Goal: Information Seeking & Learning: Understand process/instructions

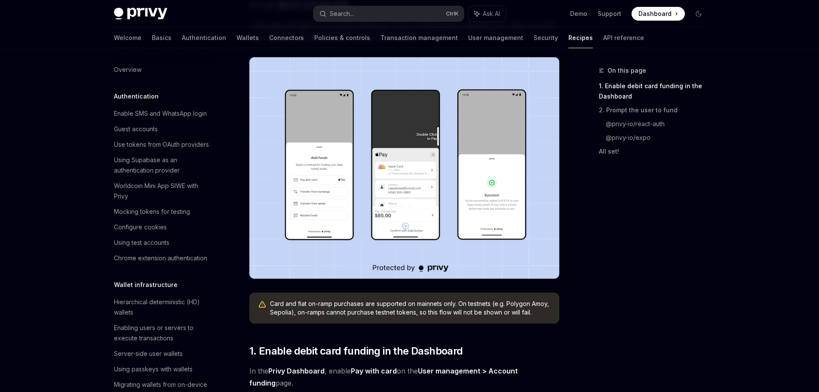
scroll to position [691, 0]
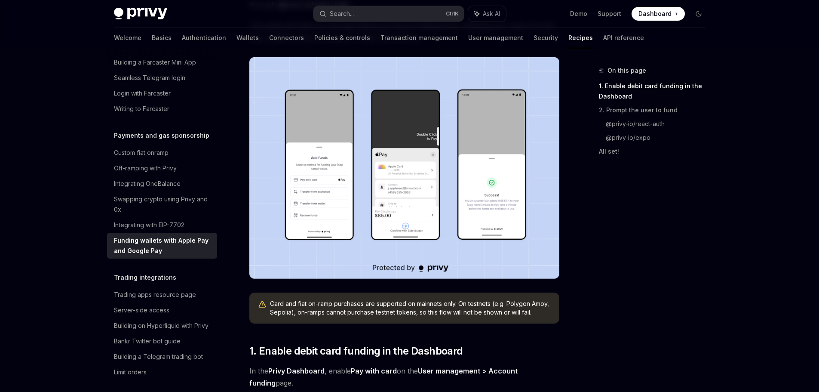
drag, startPoint x: 772, startPoint y: 237, endPoint x: 769, endPoint y: 234, distance: 4.6
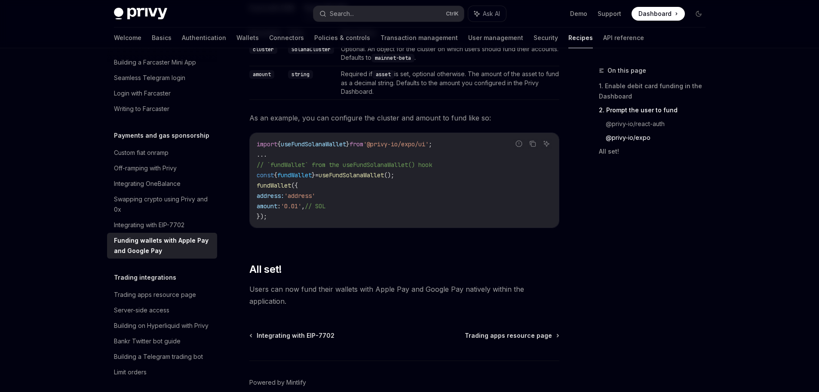
scroll to position [1009, 0]
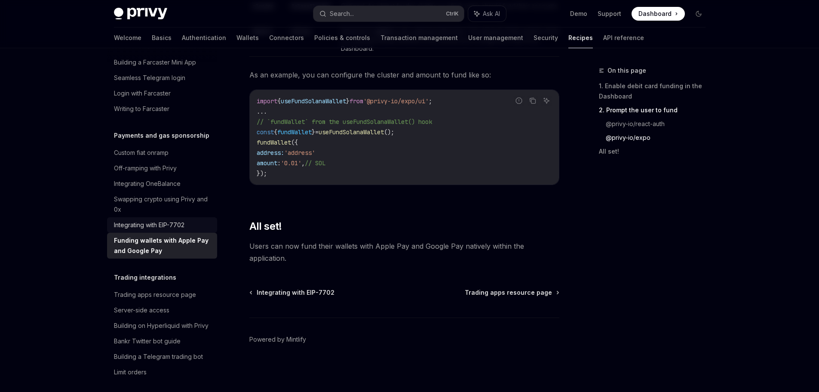
click at [163, 230] on div "Integrating with EIP-7702" at bounding box center [149, 225] width 70 height 10
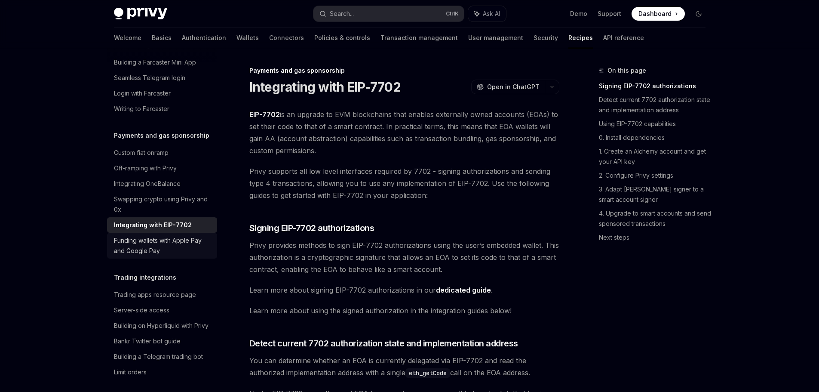
click at [146, 256] on div "Funding wallets with Apple Pay and Google Pay" at bounding box center [163, 245] width 98 height 21
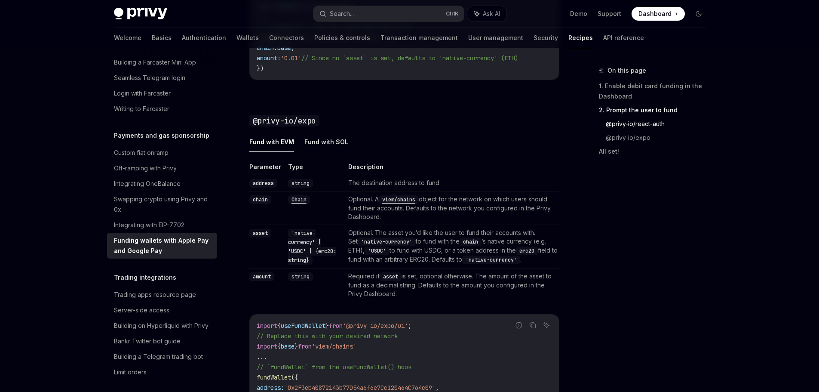
scroll to position [530, 0]
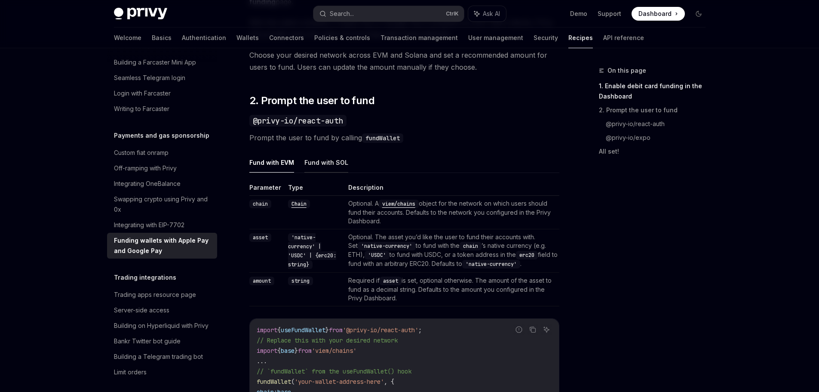
click at [319, 167] on button "Fund with SOL" at bounding box center [326, 162] width 44 height 20
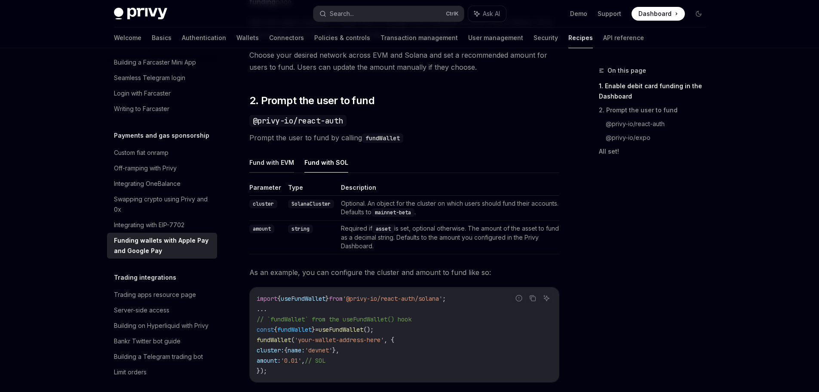
click at [267, 155] on button "Fund with EVM" at bounding box center [271, 162] width 45 height 20
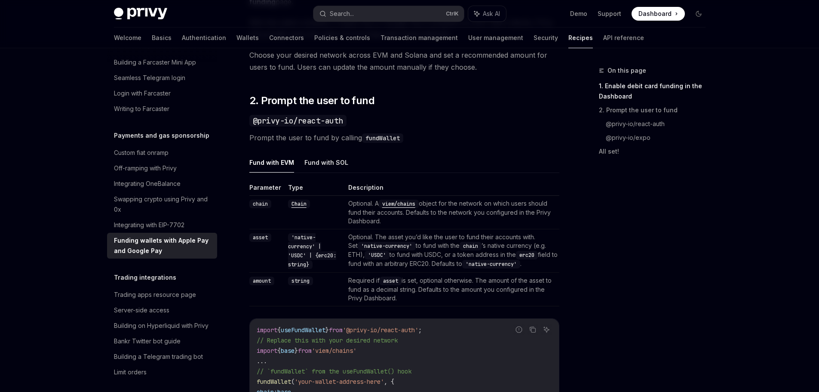
scroll to position [272, 0]
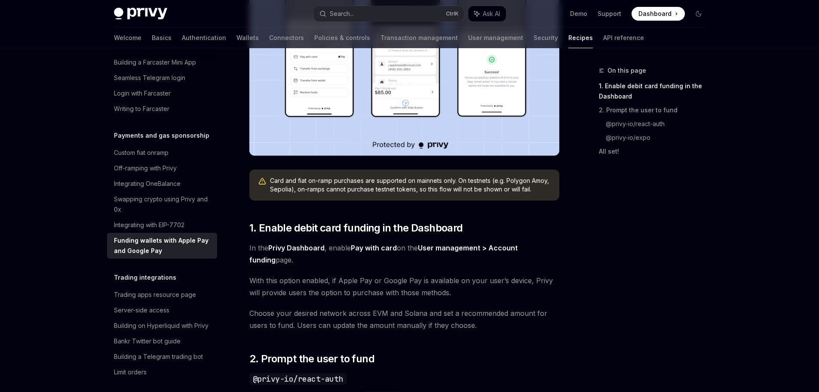
click at [461, 253] on span "In the Privy Dashboard , enable Pay with card on the User management > Account …" at bounding box center [404, 254] width 310 height 24
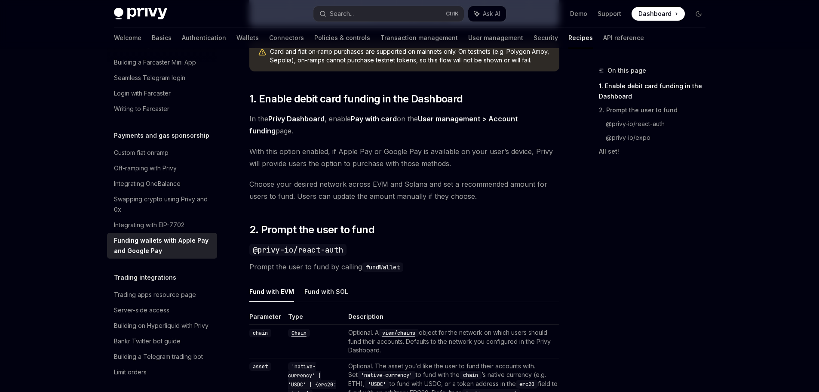
scroll to position [487, 0]
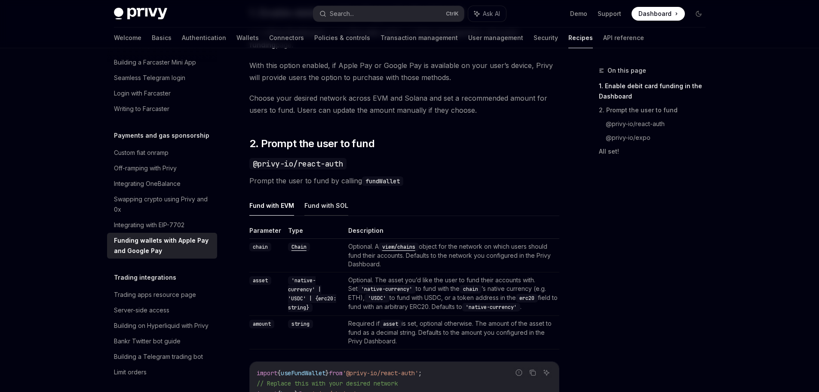
click at [322, 199] on button "Fund with SOL" at bounding box center [326, 205] width 44 height 20
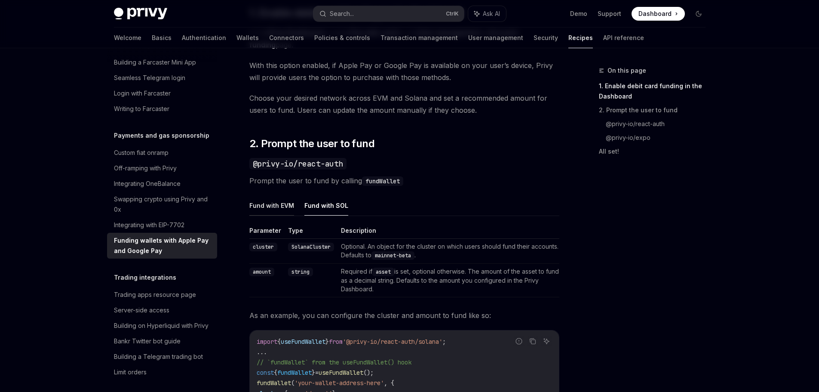
click at [279, 205] on button "Fund with EVM" at bounding box center [271, 205] width 45 height 20
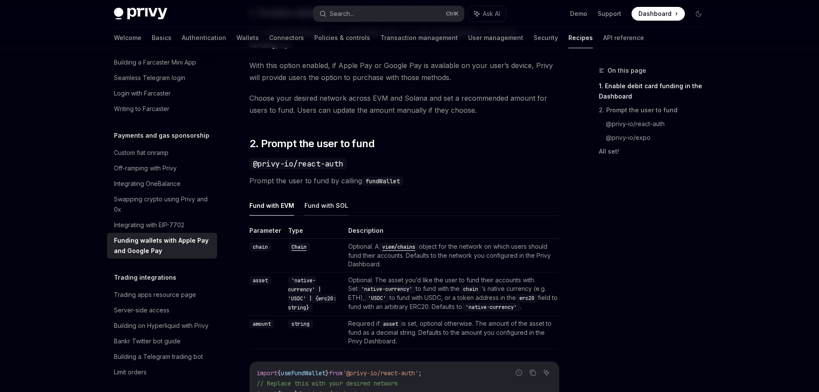
click at [322, 205] on button "Fund with SOL" at bounding box center [326, 205] width 44 height 20
type textarea "*"
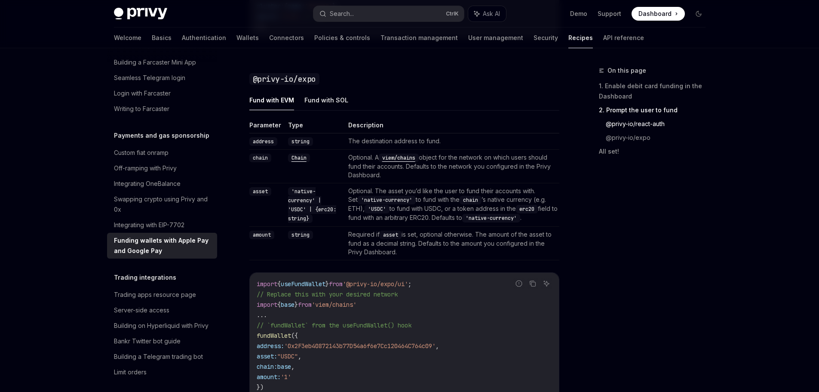
scroll to position [1087, 0]
